Goal: Information Seeking & Learning: Learn about a topic

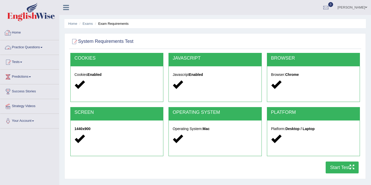
click at [18, 31] on link "Home" at bounding box center [29, 32] width 59 height 13
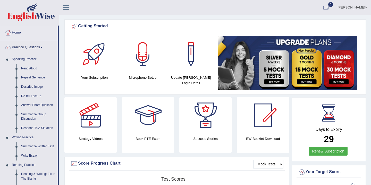
click at [27, 48] on link "Practice Questions" at bounding box center [28, 46] width 57 height 13
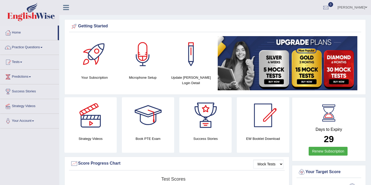
click at [27, 48] on link "Practice Questions" at bounding box center [29, 46] width 59 height 13
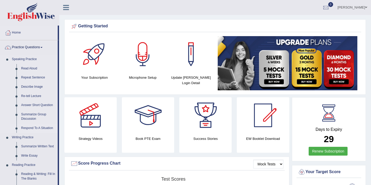
click at [31, 127] on link "Respond To A Situation" at bounding box center [38, 127] width 39 height 9
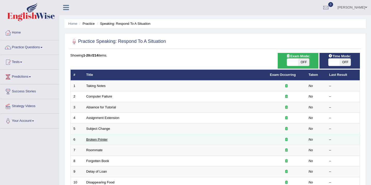
click at [97, 139] on link "Broken Printer" at bounding box center [96, 139] width 21 height 4
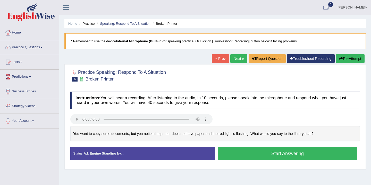
click at [235, 155] on button "Start Answering" at bounding box center [288, 153] width 140 height 13
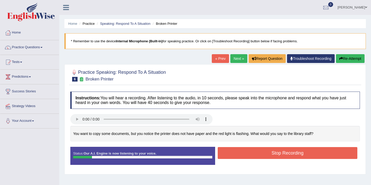
click at [235, 155] on button "Stop Recording" at bounding box center [288, 153] width 140 height 12
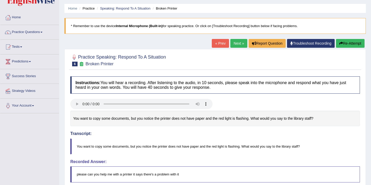
scroll to position [11, 0]
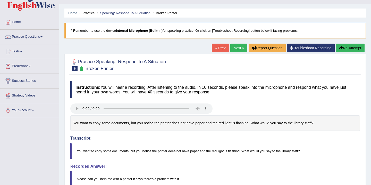
click at [340, 48] on icon "button" at bounding box center [341, 48] width 4 height 4
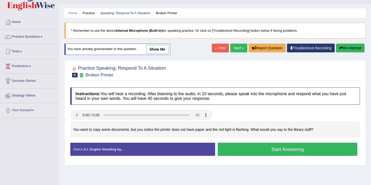
scroll to position [11, 0]
click at [242, 146] on button "Start Answering" at bounding box center [288, 149] width 140 height 13
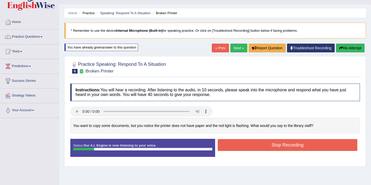
click at [242, 146] on button "Stop Recording" at bounding box center [288, 145] width 140 height 12
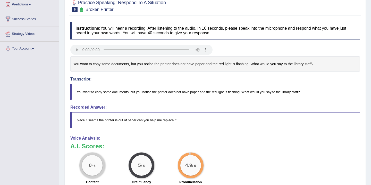
scroll to position [59, 0]
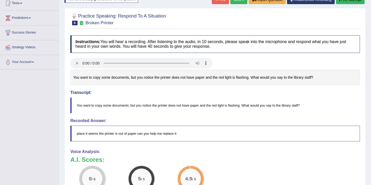
click at [300, 19] on div at bounding box center [215, 19] width 290 height 16
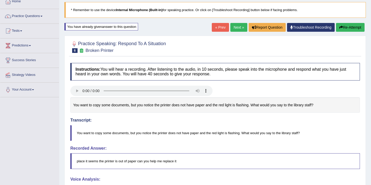
scroll to position [18, 0]
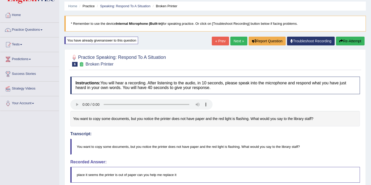
click at [352, 43] on button "Re-Attempt" at bounding box center [350, 41] width 29 height 9
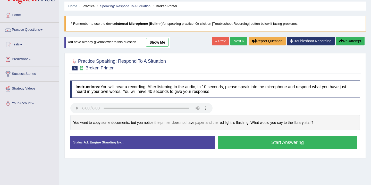
scroll to position [18, 0]
click at [243, 141] on button "Start Answering" at bounding box center [288, 142] width 140 height 13
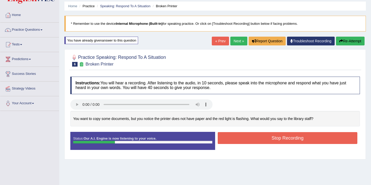
click at [243, 140] on button "Stop Recording" at bounding box center [288, 138] width 140 height 12
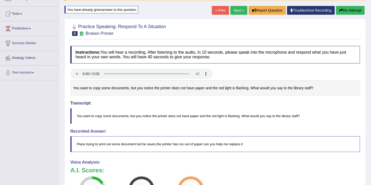
scroll to position [28, 0]
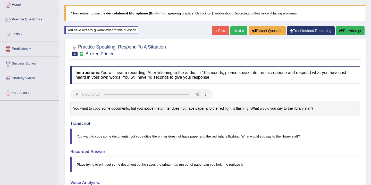
click at [233, 32] on link "Next »" at bounding box center [238, 30] width 17 height 9
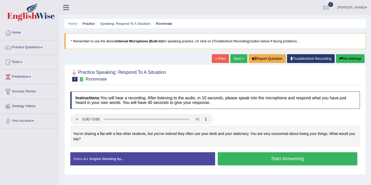
click at [64, 121] on div "Home Practice Speaking: Respond To A Situation Roommate * Remember to use the d…" at bounding box center [215, 129] width 312 height 258
click at [254, 159] on button "Start Answering" at bounding box center [288, 158] width 140 height 13
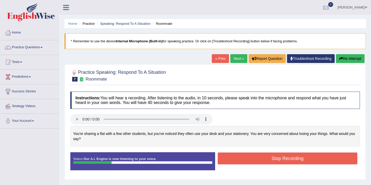
click at [253, 162] on button "Stop Recording" at bounding box center [288, 158] width 140 height 12
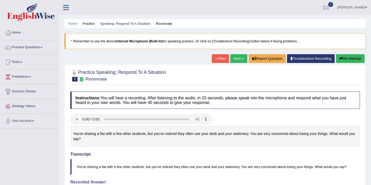
scroll to position [10, 0]
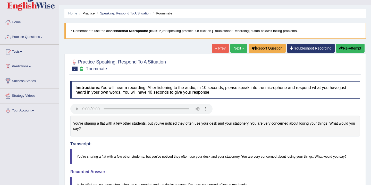
click at [347, 51] on button "Re-Attempt" at bounding box center [350, 48] width 29 height 9
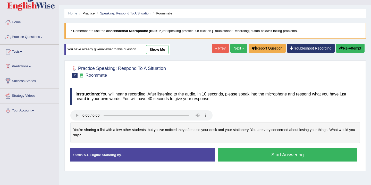
scroll to position [10, 0]
click at [245, 156] on button "Start Answering" at bounding box center [288, 154] width 140 height 13
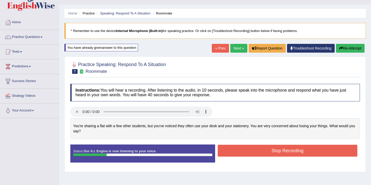
click at [247, 150] on button "Stop Recording" at bounding box center [288, 151] width 140 height 12
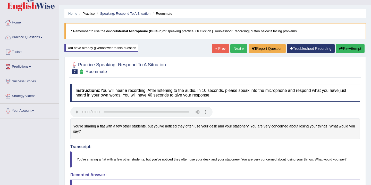
scroll to position [0, 0]
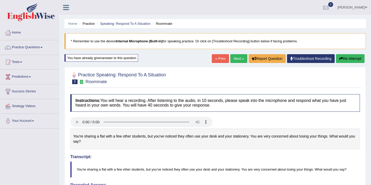
click at [237, 60] on link "Next »" at bounding box center [238, 58] width 17 height 9
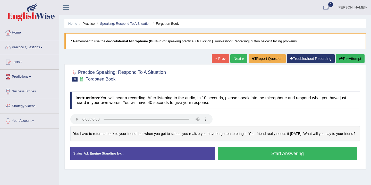
click at [245, 153] on button "Start Answering" at bounding box center [288, 153] width 140 height 13
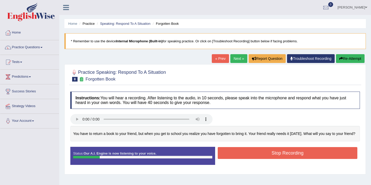
click at [245, 153] on button "Stop Recording" at bounding box center [288, 153] width 140 height 12
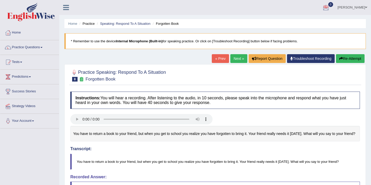
click at [237, 60] on link "Next »" at bounding box center [238, 58] width 17 height 9
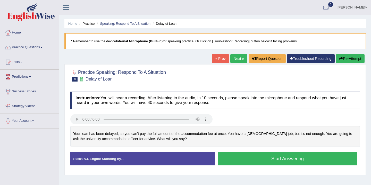
click at [250, 156] on button "Start Answering" at bounding box center [288, 158] width 140 height 13
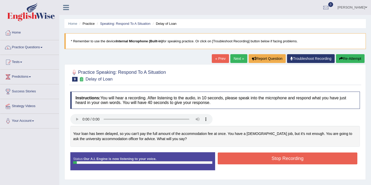
click at [250, 156] on button "Stop Recording" at bounding box center [288, 158] width 140 height 12
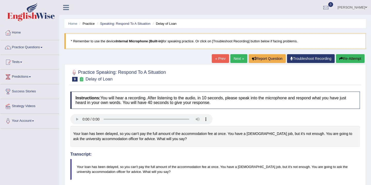
click at [350, 60] on button "Re-Attempt" at bounding box center [350, 58] width 29 height 9
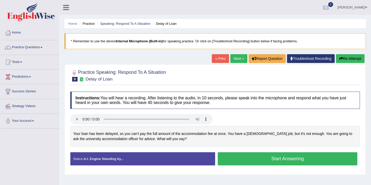
scroll to position [1, 0]
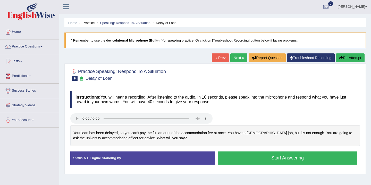
click at [276, 28] on div "Home Practice Speaking: Respond To A Situation Delay of Loan * Remember to use …" at bounding box center [215, 128] width 312 height 258
click at [256, 159] on button "Start Answering" at bounding box center [288, 157] width 140 height 13
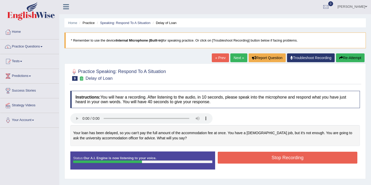
click at [255, 158] on button "Stop Recording" at bounding box center [288, 158] width 140 height 12
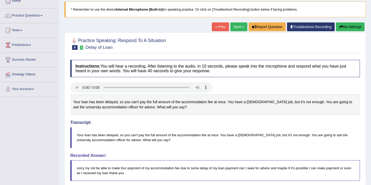
scroll to position [21, 0]
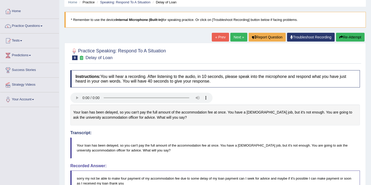
click at [239, 37] on link "Next »" at bounding box center [238, 37] width 17 height 9
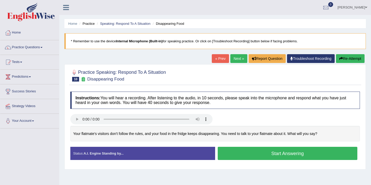
click at [255, 154] on button "Start Answering" at bounding box center [288, 153] width 140 height 13
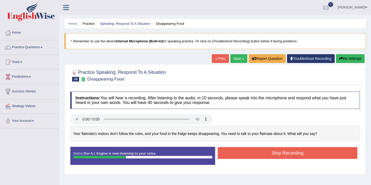
click at [256, 154] on button "Stop Recording" at bounding box center [288, 153] width 140 height 12
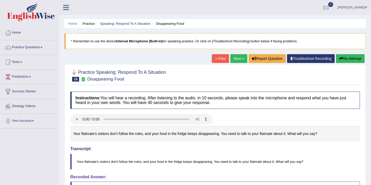
click at [235, 59] on link "Next »" at bounding box center [238, 58] width 17 height 9
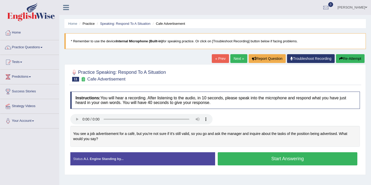
click at [247, 157] on button "Start Answering" at bounding box center [288, 158] width 140 height 13
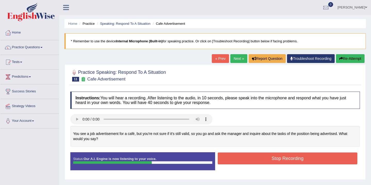
click at [251, 161] on button "Stop Recording" at bounding box center [288, 158] width 140 height 12
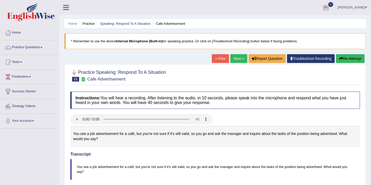
click at [234, 61] on link "Next »" at bounding box center [238, 58] width 17 height 9
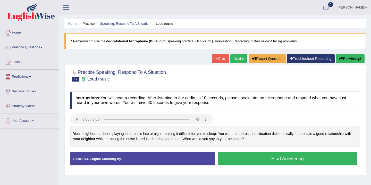
click at [240, 159] on button "Start Answering" at bounding box center [288, 158] width 140 height 13
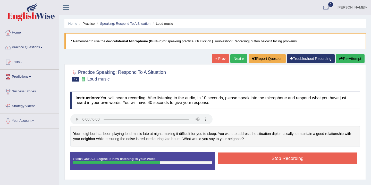
click at [240, 159] on button "Stop Recording" at bounding box center [288, 158] width 140 height 12
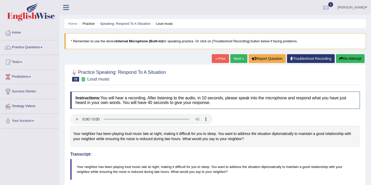
click at [230, 60] on link "Next »" at bounding box center [238, 58] width 17 height 9
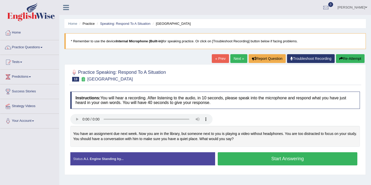
click at [254, 162] on button "Start Answering" at bounding box center [288, 158] width 140 height 13
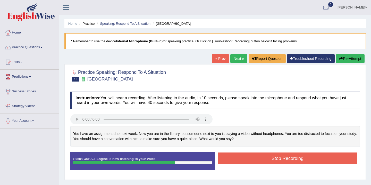
click at [254, 162] on button "Stop Recording" at bounding box center [288, 158] width 140 height 12
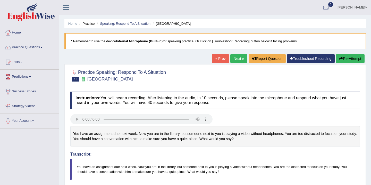
click at [235, 59] on link "Next »" at bounding box center [238, 58] width 17 height 9
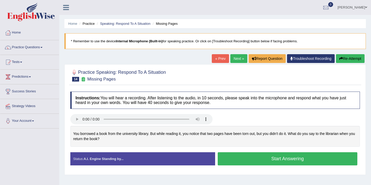
click at [270, 158] on button "Start Answering" at bounding box center [288, 158] width 140 height 13
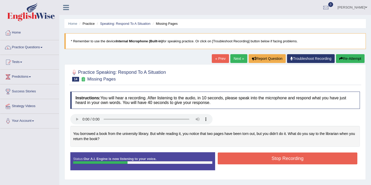
click at [273, 159] on button "Stop Recording" at bounding box center [288, 158] width 140 height 12
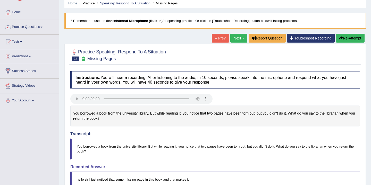
scroll to position [10, 0]
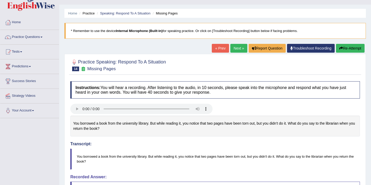
click at [346, 47] on button "Re-Attempt" at bounding box center [350, 48] width 29 height 9
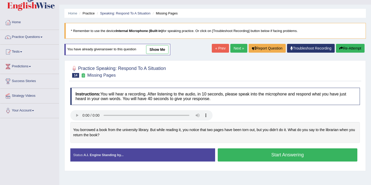
scroll to position [10, 0]
click at [262, 158] on button "Start Answering" at bounding box center [288, 154] width 140 height 13
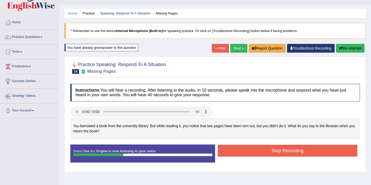
click at [260, 152] on button "Stop Recording" at bounding box center [288, 151] width 140 height 12
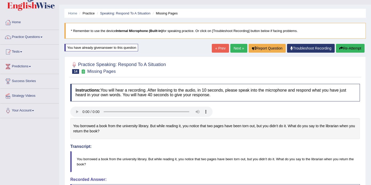
scroll to position [0, 0]
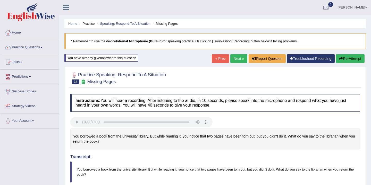
click at [34, 47] on link "Practice Questions" at bounding box center [29, 46] width 59 height 13
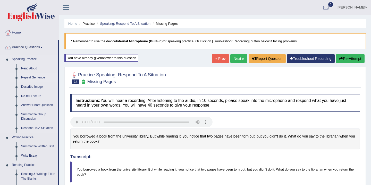
click at [35, 77] on link "Repeat Sentence" at bounding box center [38, 77] width 39 height 9
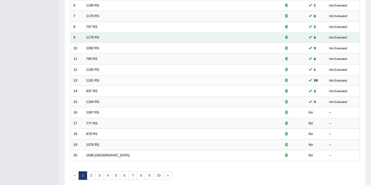
scroll to position [153, 0]
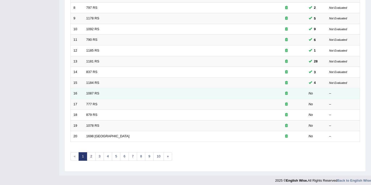
click at [257, 92] on td "1087 RS" at bounding box center [176, 93] width 184 height 11
click at [88, 91] on link "1087 RS" at bounding box center [92, 93] width 13 height 4
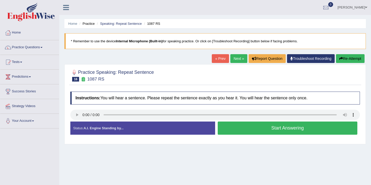
click at [238, 128] on button "Start Answering" at bounding box center [288, 127] width 140 height 13
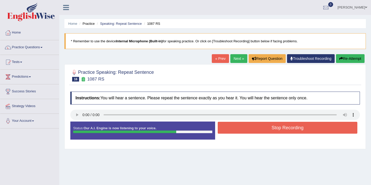
click at [238, 128] on button "Stop Recording" at bounding box center [288, 128] width 140 height 12
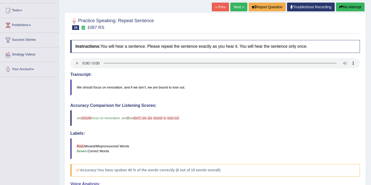
scroll to position [41, 0]
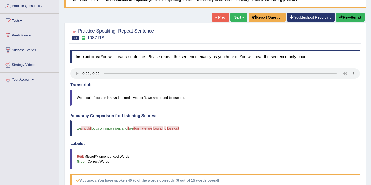
click at [233, 17] on link "Next »" at bounding box center [238, 17] width 17 height 9
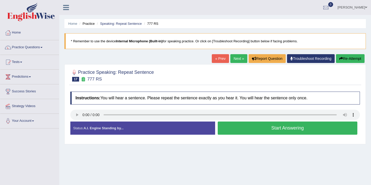
click at [308, 128] on button "Start Answering" at bounding box center [288, 127] width 140 height 13
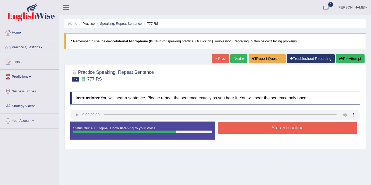
click at [308, 128] on button "Stop Recording" at bounding box center [288, 128] width 140 height 12
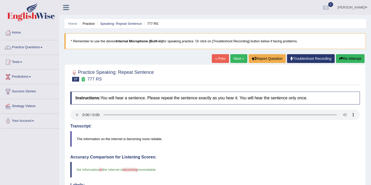
click at [352, 59] on button "Re-Attempt" at bounding box center [350, 58] width 29 height 9
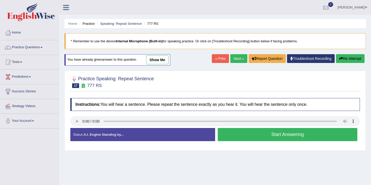
click at [250, 135] on button "Start Answering" at bounding box center [288, 134] width 140 height 13
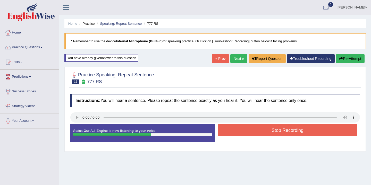
click at [250, 134] on button "Stop Recording" at bounding box center [288, 130] width 140 height 12
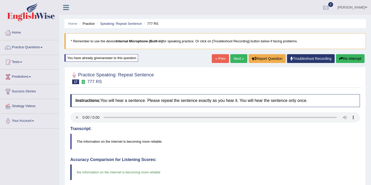
click at [237, 58] on link "Next »" at bounding box center [238, 58] width 17 height 9
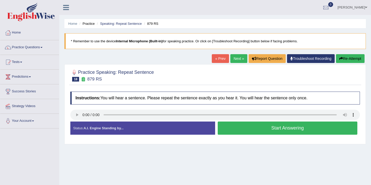
click at [241, 130] on button "Start Answering" at bounding box center [288, 127] width 140 height 13
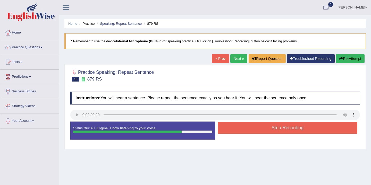
scroll to position [10, 0]
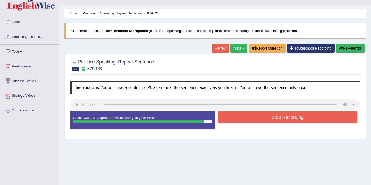
click at [252, 120] on button "Stop Recording" at bounding box center [288, 117] width 140 height 12
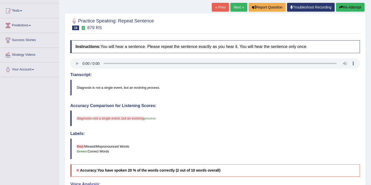
scroll to position [31, 0]
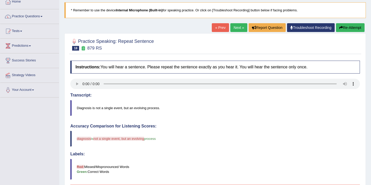
click at [346, 27] on button "Re-Attempt" at bounding box center [350, 27] width 29 height 9
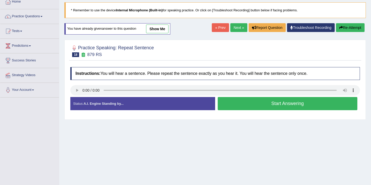
scroll to position [31, 0]
click at [262, 104] on button "Start Answering" at bounding box center [288, 103] width 140 height 13
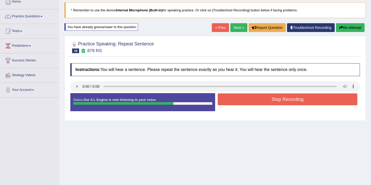
click at [261, 103] on button "Stop Recording" at bounding box center [288, 99] width 140 height 12
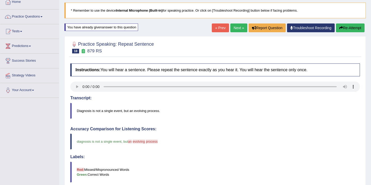
scroll to position [10, 0]
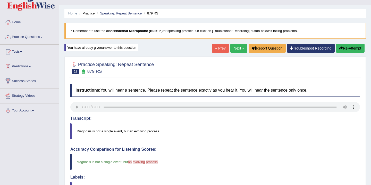
click at [238, 49] on link "Next »" at bounding box center [238, 48] width 17 height 9
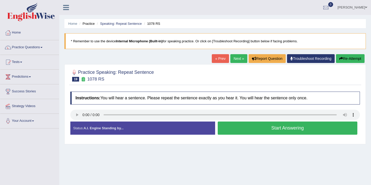
click at [244, 130] on button "Start Answering" at bounding box center [288, 127] width 140 height 13
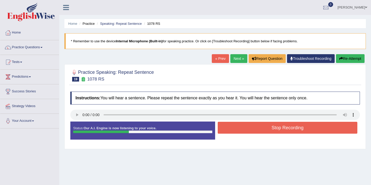
click at [244, 129] on button "Stop Recording" at bounding box center [288, 128] width 140 height 12
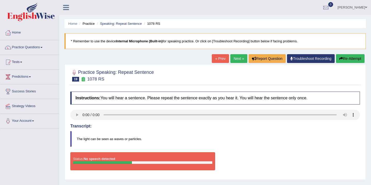
click at [340, 59] on icon "button" at bounding box center [341, 59] width 4 height 4
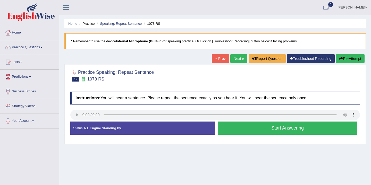
click at [244, 130] on button "Start Answering" at bounding box center [288, 127] width 140 height 13
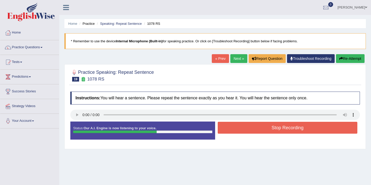
click at [244, 130] on button "Stop Recording" at bounding box center [288, 128] width 140 height 12
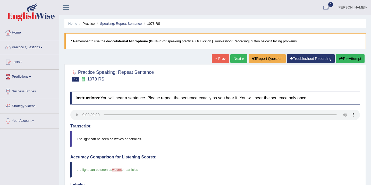
click at [236, 59] on link "Next »" at bounding box center [238, 58] width 17 height 9
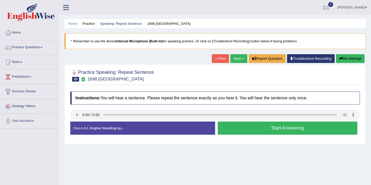
click at [245, 129] on button "Start Answering" at bounding box center [288, 127] width 140 height 13
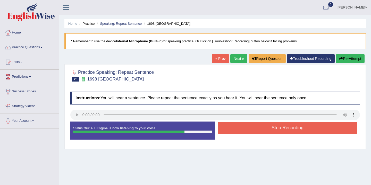
click at [245, 129] on button "Stop Recording" at bounding box center [288, 128] width 140 height 12
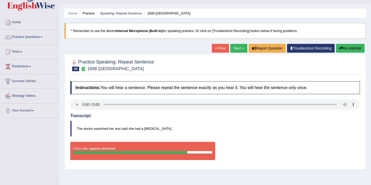
scroll to position [31, 0]
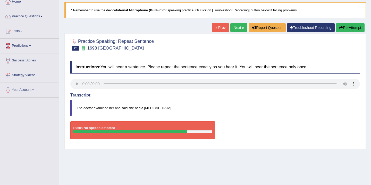
click at [340, 27] on icon "button" at bounding box center [341, 28] width 4 height 4
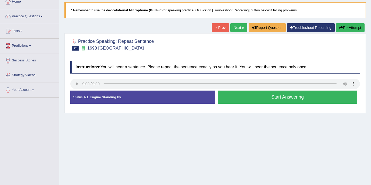
scroll to position [31, 0]
click at [243, 98] on button "Start Answering" at bounding box center [288, 96] width 140 height 13
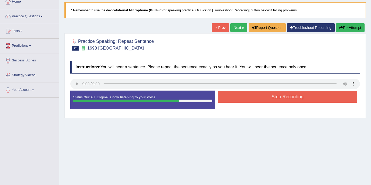
click at [243, 98] on button "Stop Recording" at bounding box center [288, 97] width 140 height 12
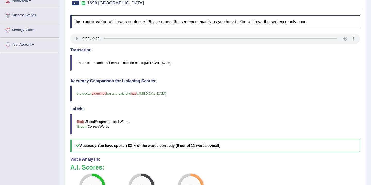
scroll to position [52, 0]
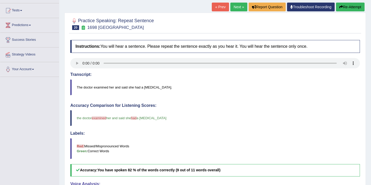
click at [235, 7] on link "Next »" at bounding box center [238, 7] width 17 height 9
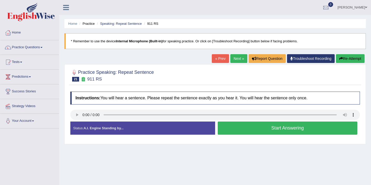
click at [239, 130] on button "Start Answering" at bounding box center [288, 127] width 140 height 13
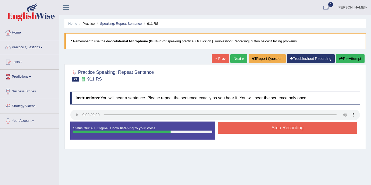
click at [243, 122] on button "Stop Recording" at bounding box center [288, 128] width 140 height 12
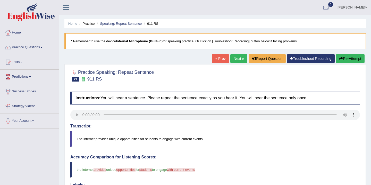
click at [236, 60] on link "Next »" at bounding box center [238, 58] width 17 height 9
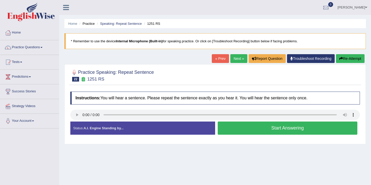
click at [262, 130] on button "Start Answering" at bounding box center [288, 127] width 140 height 13
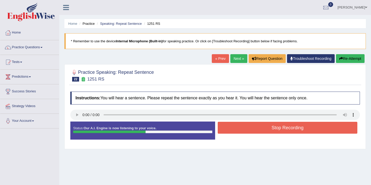
click at [262, 130] on button "Stop Recording" at bounding box center [288, 128] width 140 height 12
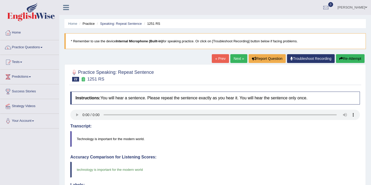
click at [237, 61] on link "Next »" at bounding box center [238, 58] width 17 height 9
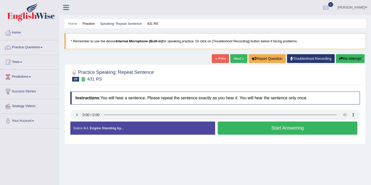
click at [280, 130] on button "Start Answering" at bounding box center [288, 127] width 140 height 13
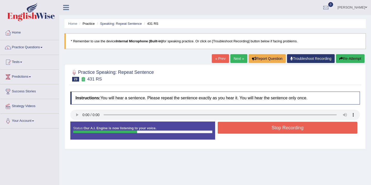
click at [280, 130] on button "Stop Recording" at bounding box center [288, 128] width 140 height 12
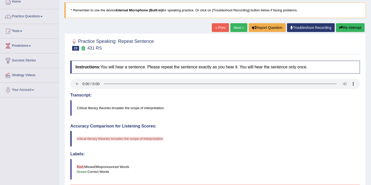
scroll to position [21, 0]
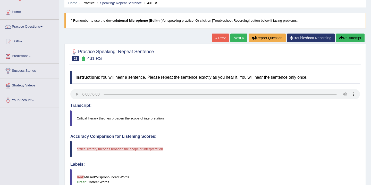
click at [237, 38] on link "Next »" at bounding box center [238, 38] width 17 height 9
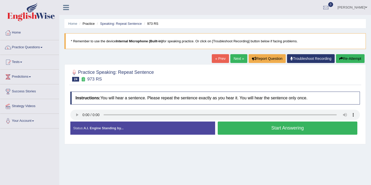
click at [247, 129] on button "Start Answering" at bounding box center [288, 127] width 140 height 13
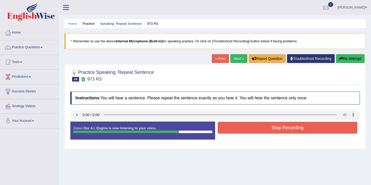
click at [247, 129] on button "Stop Recording" at bounding box center [288, 128] width 140 height 12
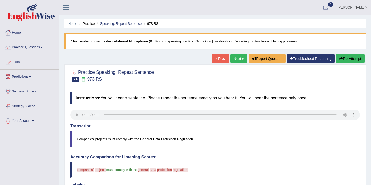
click at [238, 59] on link "Next »" at bounding box center [238, 58] width 17 height 9
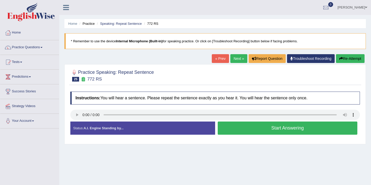
click at [251, 128] on button "Start Answering" at bounding box center [288, 127] width 140 height 13
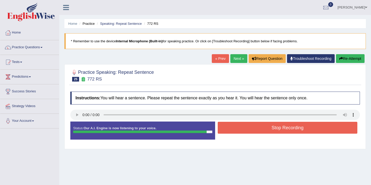
click at [259, 128] on button "Stop Recording" at bounding box center [288, 128] width 140 height 12
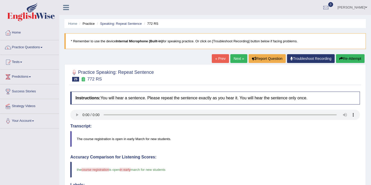
click at [235, 58] on link "Next »" at bounding box center [238, 58] width 17 height 9
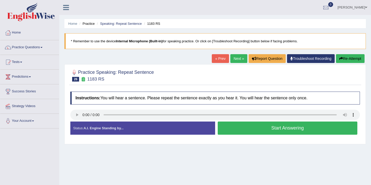
click at [268, 129] on button "Start Answering" at bounding box center [288, 127] width 140 height 13
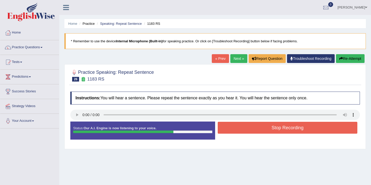
click at [268, 129] on button "Stop Recording" at bounding box center [288, 128] width 140 height 12
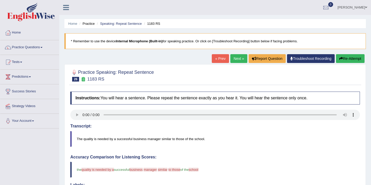
click at [36, 47] on link "Practice Questions" at bounding box center [29, 46] width 59 height 13
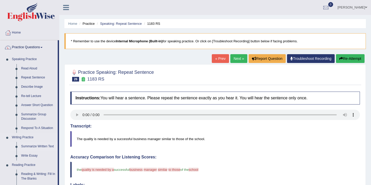
click at [40, 145] on link "Summarize Written Text" at bounding box center [38, 146] width 39 height 9
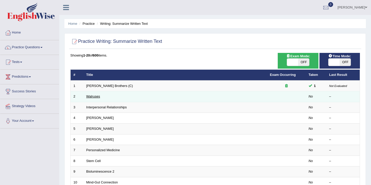
click at [94, 96] on link "Walruses" at bounding box center [93, 96] width 14 height 4
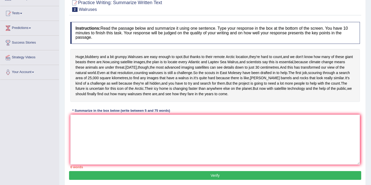
scroll to position [38, 0]
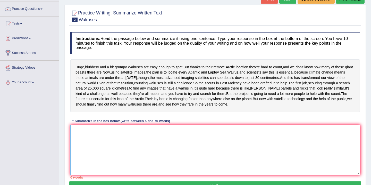
click at [76, 156] on textarea at bounding box center [215, 150] width 290 height 50
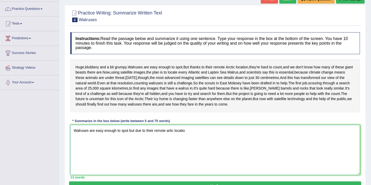
type textarea "Walruses are easy enough to spot but due to their remote artic locatio"
click at [171, 71] on div "Huge , blubbery and a bit grumpy . Walruses are easy enough to spot . But thank…" at bounding box center [215, 85] width 290 height 53
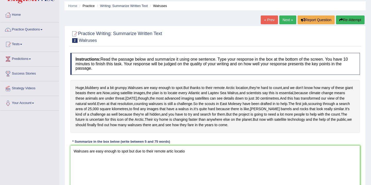
scroll to position [7, 0]
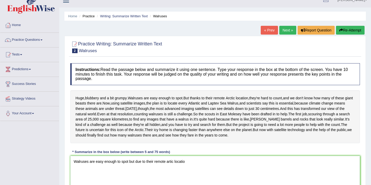
click at [350, 31] on button "Re-Attempt" at bounding box center [350, 30] width 29 height 9
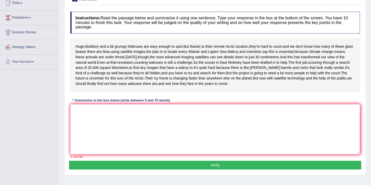
scroll to position [69, 0]
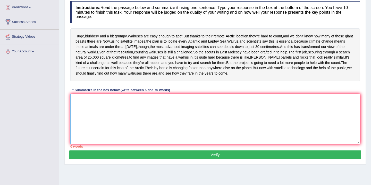
click at [79, 130] on textarea at bounding box center [215, 119] width 290 height 50
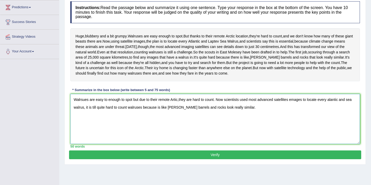
click at [237, 132] on textarea "Walrsues are easy to enough to spot but due to their remote Artic,they are hard…" at bounding box center [215, 119] width 290 height 50
click at [83, 124] on textarea "Walrsues are easy to enough to spot but due to their remote Artic,they are hard…" at bounding box center [215, 119] width 290 height 50
click at [83, 124] on textarea "Walrues are easy to enough to spot but due to their remote Artic,they are hard …" at bounding box center [215, 119] width 290 height 50
click at [155, 140] on textarea "Walruses are easy to enough to spot but due to their remote Artic,they are hard…" at bounding box center [215, 119] width 290 height 50
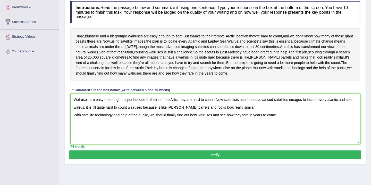
type textarea "Walruses are easy to enough to spot but due to their remote Artic,they are hard…"
click at [209, 159] on button "Verify" at bounding box center [215, 154] width 292 height 9
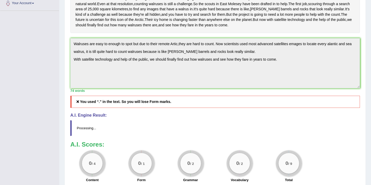
scroll to position [107, 0]
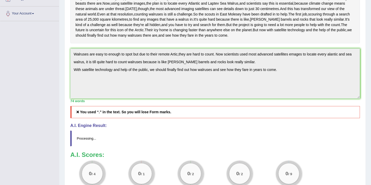
click at [86, 87] on textarea "Walruses are easy to enough to spot but due to their remote Artic,they are hard…" at bounding box center [215, 73] width 290 height 50
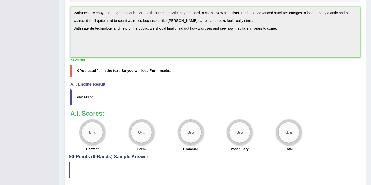
scroll to position [118, 0]
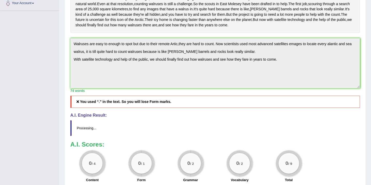
click at [292, 85] on textarea "Walruses are easy to enough to spot but due to their remote Artic,they are hard…" at bounding box center [215, 63] width 290 height 50
click at [149, 17] on span "all" at bounding box center [147, 14] width 4 height 5
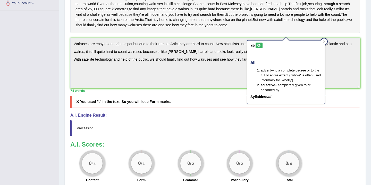
click at [132, 17] on span "because" at bounding box center [126, 14] width 14 height 5
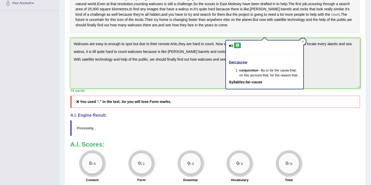
click at [331, 17] on span "count" at bounding box center [335, 14] width 9 height 5
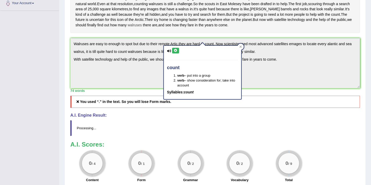
click at [142, 28] on span "walruses" at bounding box center [135, 24] width 14 height 5
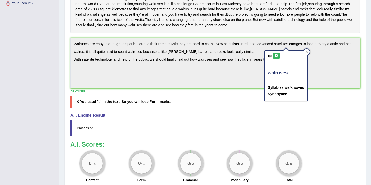
click at [177, 7] on span "challenge" at bounding box center [184, 3] width 15 height 5
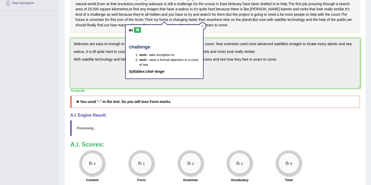
click at [231, 33] on div "Huge , blubbery and a bit grumpy . Walruses are easy enough to spot . But thank…" at bounding box center [215, 6] width 290 height 53
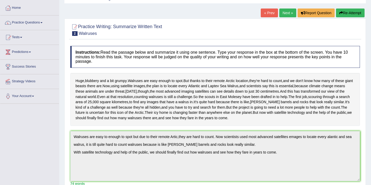
scroll to position [14, 0]
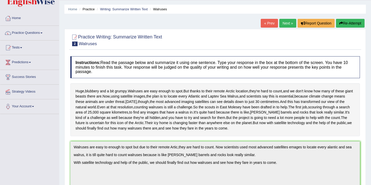
click at [349, 24] on button "Re-Attempt" at bounding box center [350, 23] width 29 height 9
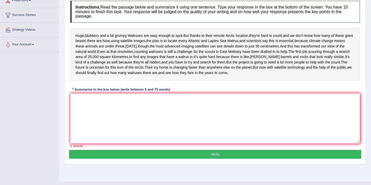
scroll to position [96, 0]
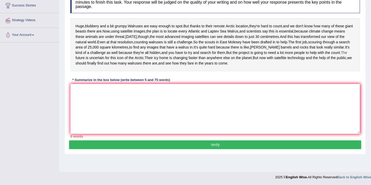
click at [341, 55] on span "The" at bounding box center [344, 52] width 6 height 5
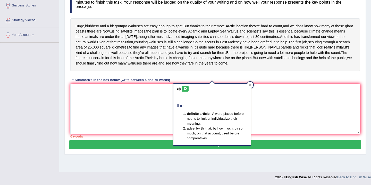
click at [341, 55] on span "The" at bounding box center [344, 52] width 6 height 5
click at [252, 82] on div at bounding box center [250, 85] width 6 height 6
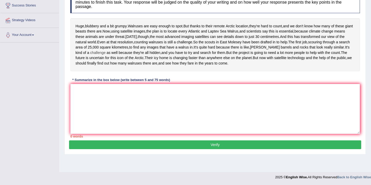
click at [106, 55] on span "challenge" at bounding box center [97, 52] width 15 height 5
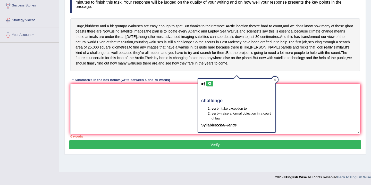
click at [232, 75] on div "challenge verb – take exception to verb – raise a formal objection in a court o…" at bounding box center [237, 104] width 78 height 58
click at [274, 78] on icon at bounding box center [275, 79] width 3 height 3
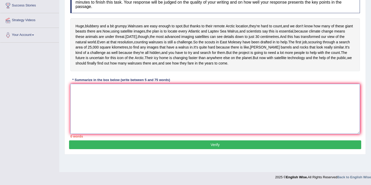
click at [79, 111] on textarea at bounding box center [215, 109] width 290 height 50
drag, startPoint x: 231, startPoint y: 35, endPoint x: 231, endPoint y: 31, distance: 4.4
click at [260, 35] on span "centimetres" at bounding box center [269, 36] width 19 height 5
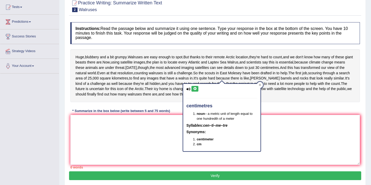
scroll to position [35, 0]
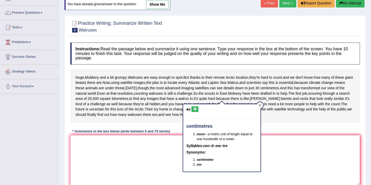
click at [260, 105] on icon at bounding box center [260, 105] width 2 height 2
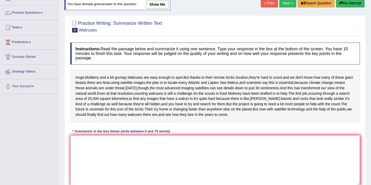
click at [76, 167] on textarea at bounding box center [215, 160] width 290 height 50
click at [76, 167] on textarea "Waealruses" at bounding box center [215, 160] width 290 height 50
click at [93, 167] on textarea "Walruses" at bounding box center [215, 160] width 290 height 50
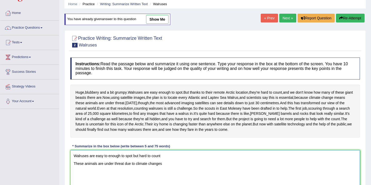
scroll to position [23, 0]
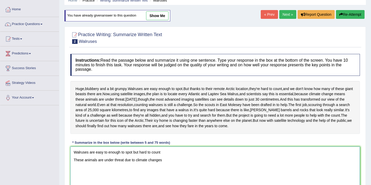
click at [175, 177] on textarea "Walruses are easy to enough to spot but hard to count These animals are under t…" at bounding box center [215, 171] width 290 height 50
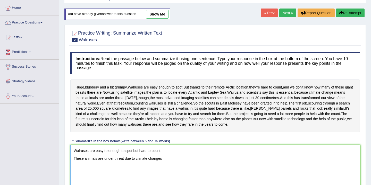
scroll to position [96, 0]
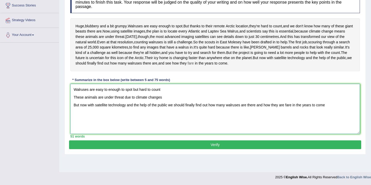
type textarea "Walruses are easy to enough to spot but hard to count These animals are under t…"
click at [194, 66] on span "fare" at bounding box center [191, 63] width 6 height 5
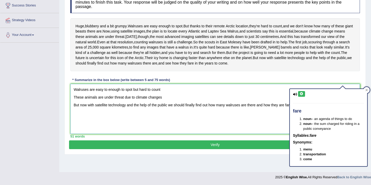
click at [269, 134] on textarea "Walruses are easy to enough to spot but hard to count These animals are under t…" at bounding box center [215, 109] width 290 height 50
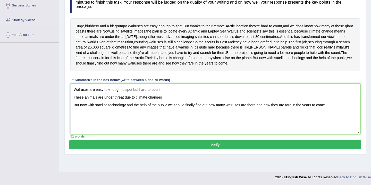
click at [203, 149] on button "Verify" at bounding box center [215, 144] width 292 height 9
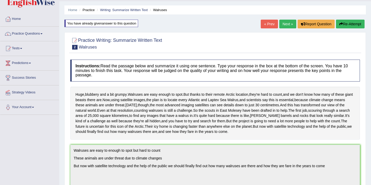
scroll to position [0, 0]
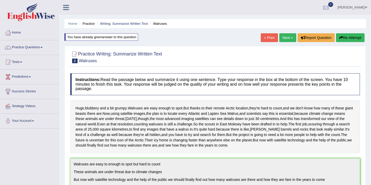
click at [283, 38] on link "Next »" at bounding box center [287, 37] width 17 height 9
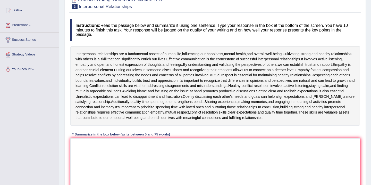
scroll to position [41, 0]
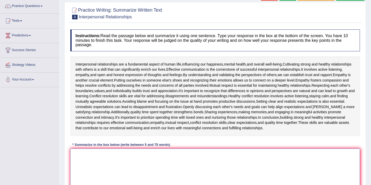
click at [79, 154] on textarea at bounding box center [215, 173] width 290 height 50
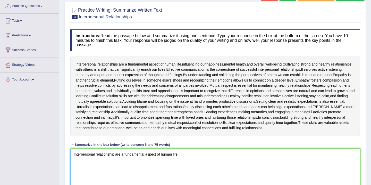
click at [179, 153] on textarea "Interpersonal relationship are a fundamental aspect of human life" at bounding box center [215, 173] width 290 height 50
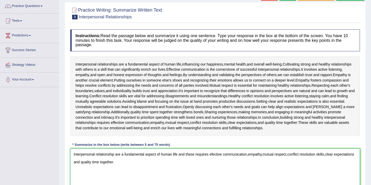
type textarea "Interpersonal relationship are a fundamental aspect of human life and these req…"
click at [222, 110] on div "Interpersonal relationships are a fundamental aspect of human life , influencin…" at bounding box center [215, 95] width 290 height 79
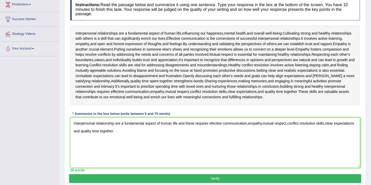
scroll to position [90, 0]
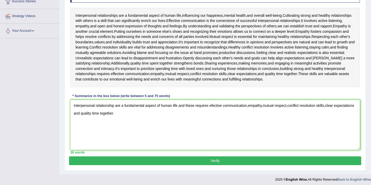
click at [212, 158] on button "Verify" at bounding box center [215, 160] width 292 height 9
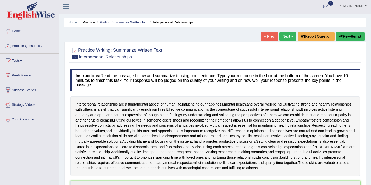
scroll to position [0, 0]
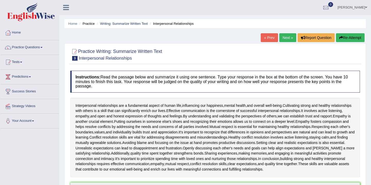
click at [284, 39] on link "Next »" at bounding box center [287, 37] width 17 height 9
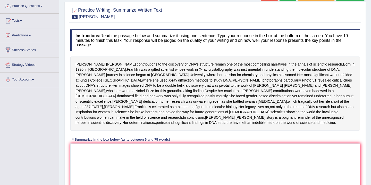
scroll to position [52, 0]
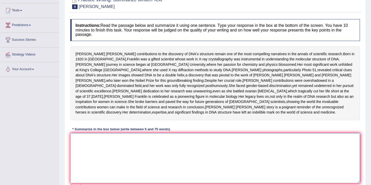
click at [77, 171] on textarea at bounding box center [215, 158] width 290 height 50
type textarea "[PERSON_NAME]"
